Goal: Register for event/course

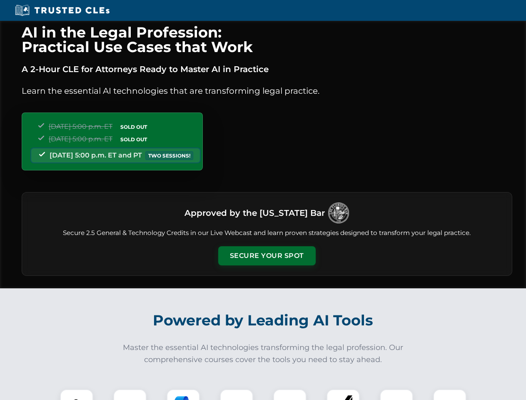
click at [266, 256] on button "Secure Your Spot" at bounding box center [266, 255] width 97 height 19
click at [77, 394] on img at bounding box center [77, 405] width 24 height 24
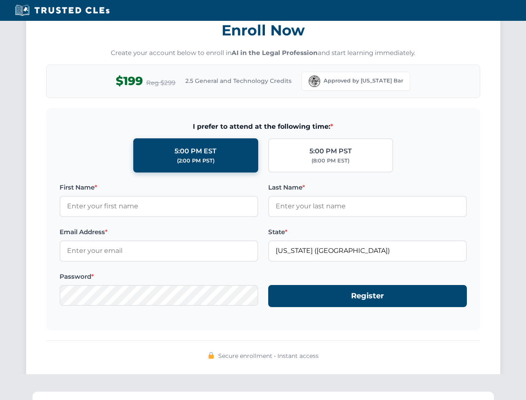
scroll to position [817, 0]
